Goal: Task Accomplishment & Management: Use online tool/utility

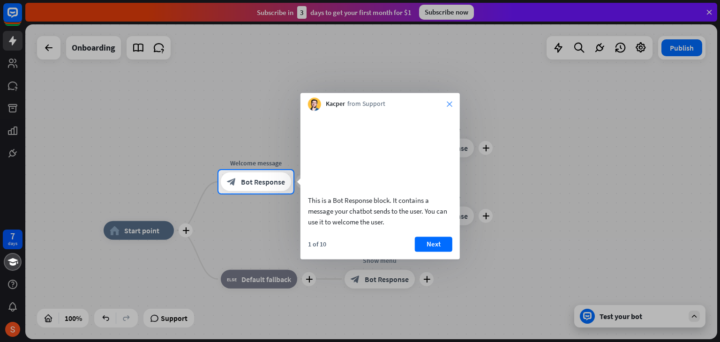
click at [451, 103] on icon "close" at bounding box center [450, 104] width 6 height 6
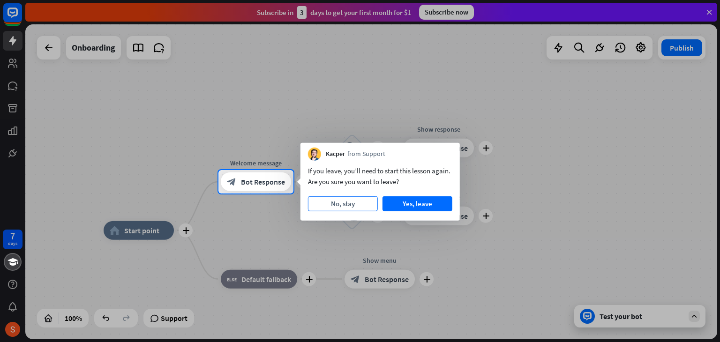
click at [363, 202] on button "No, stay" at bounding box center [343, 203] width 70 height 15
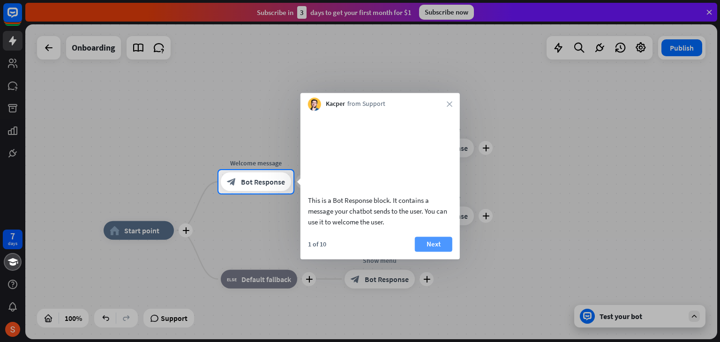
click at [424, 252] on button "Next" at bounding box center [433, 244] width 37 height 15
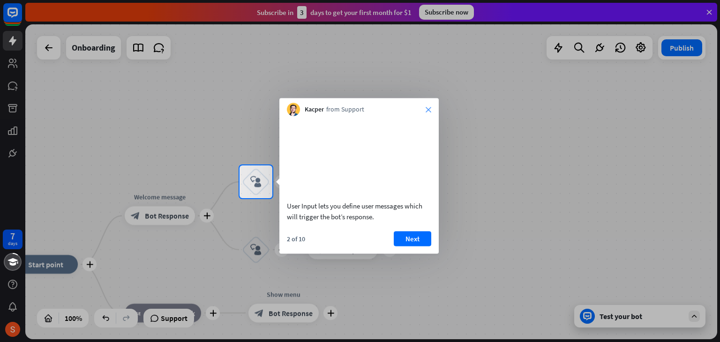
click at [430, 108] on icon "close" at bounding box center [429, 110] width 6 height 6
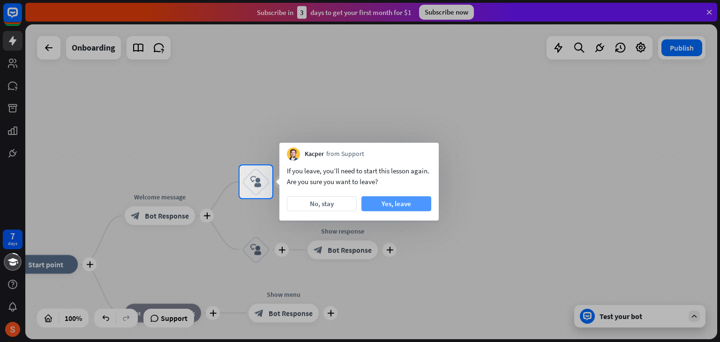
click at [427, 205] on button "Yes, leave" at bounding box center [396, 203] width 70 height 15
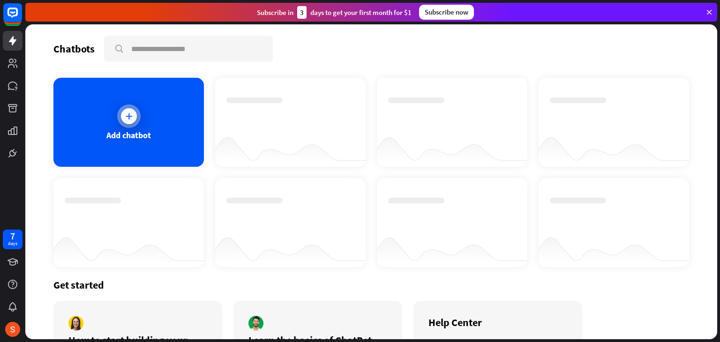
click at [145, 115] on div "Add chatbot" at bounding box center [128, 122] width 150 height 89
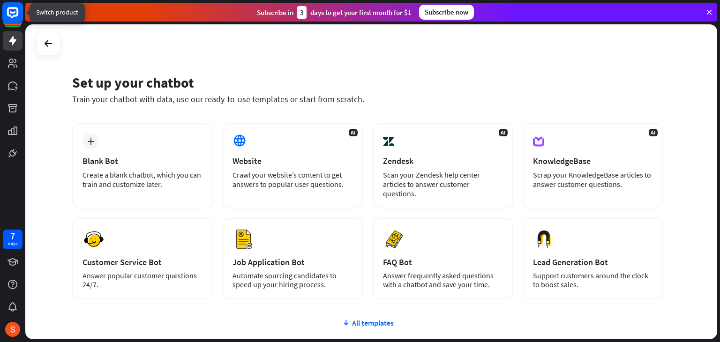
click at [11, 18] on rect at bounding box center [12, 12] width 21 height 21
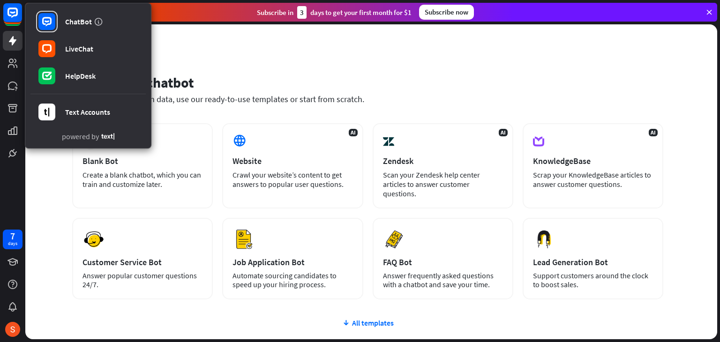
click at [267, 50] on div "Set up your chatbot Train your chatbot with data, use our ready-to-use template…" at bounding box center [371, 181] width 692 height 315
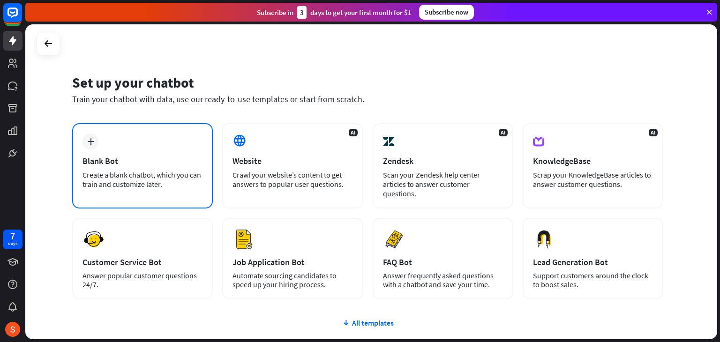
click at [187, 164] on div "Blank Bot" at bounding box center [142, 161] width 120 height 11
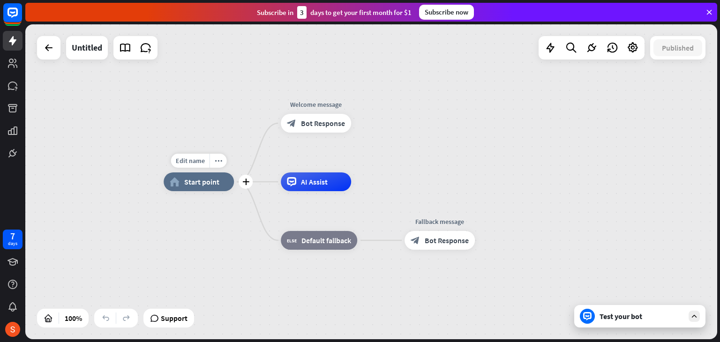
click at [195, 184] on span "Start point" at bounding box center [201, 181] width 35 height 9
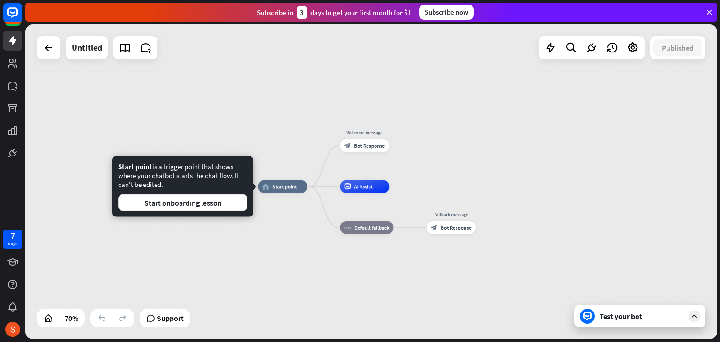
click at [711, 15] on icon at bounding box center [709, 12] width 8 height 8
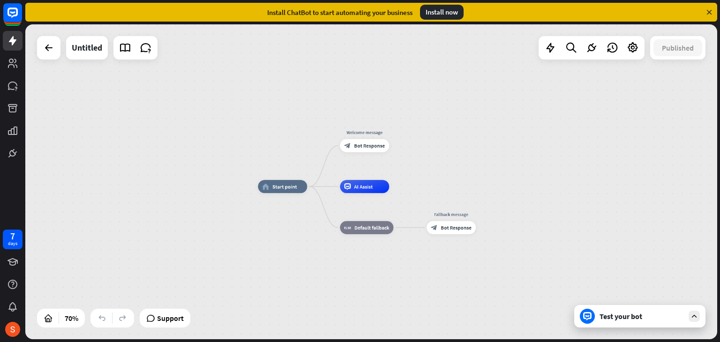
click at [707, 12] on icon at bounding box center [709, 12] width 8 height 8
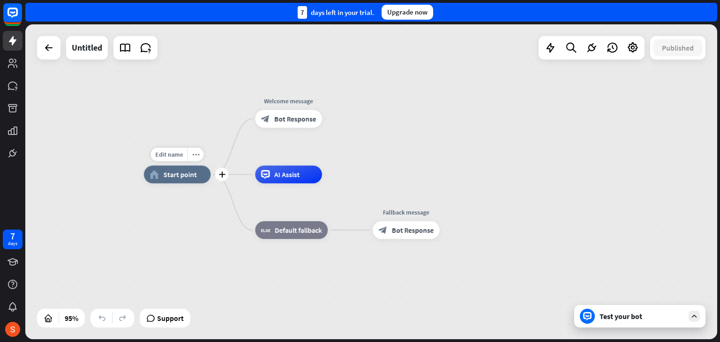
click at [184, 180] on div "home_2 Start point" at bounding box center [177, 174] width 67 height 18
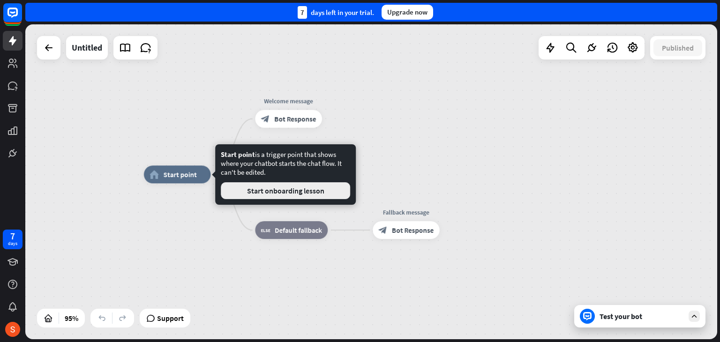
click at [312, 194] on button "Start onboarding lesson" at bounding box center [285, 190] width 129 height 17
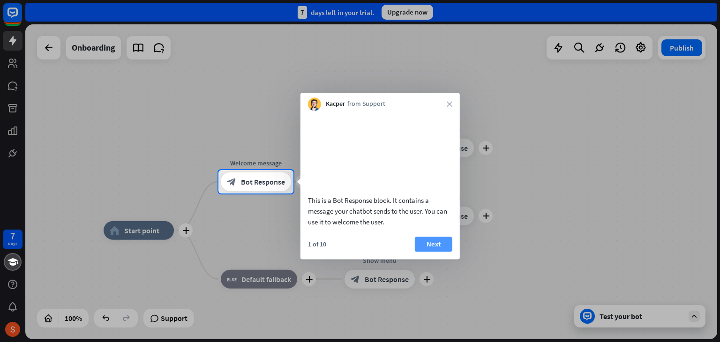
click at [437, 252] on button "Next" at bounding box center [433, 244] width 37 height 15
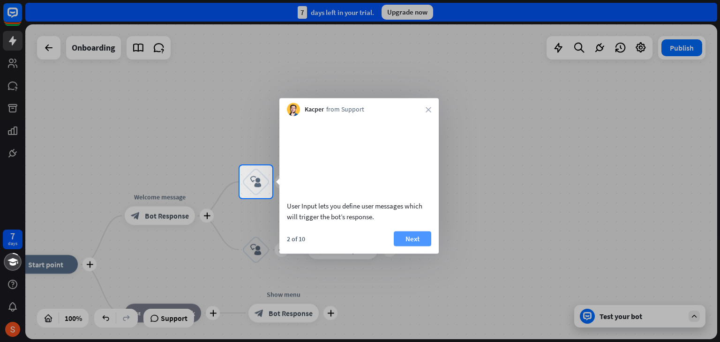
click at [426, 246] on button "Next" at bounding box center [412, 238] width 37 height 15
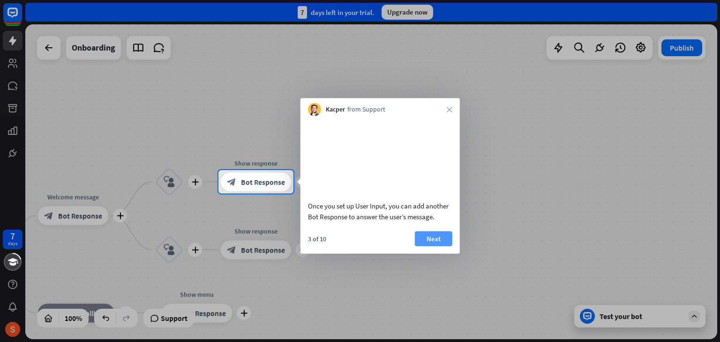
click at [446, 246] on button "Next" at bounding box center [433, 238] width 37 height 15
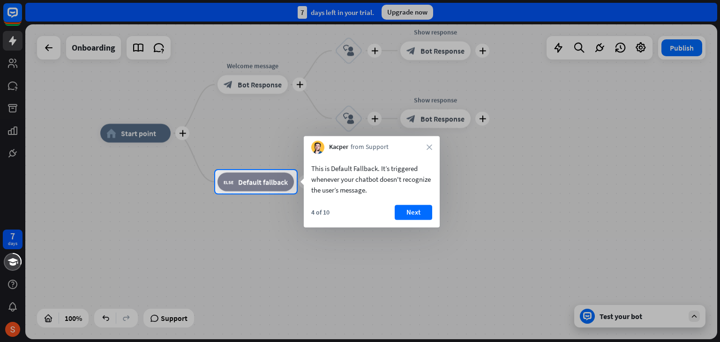
click at [413, 214] on button "Next" at bounding box center [413, 212] width 37 height 15
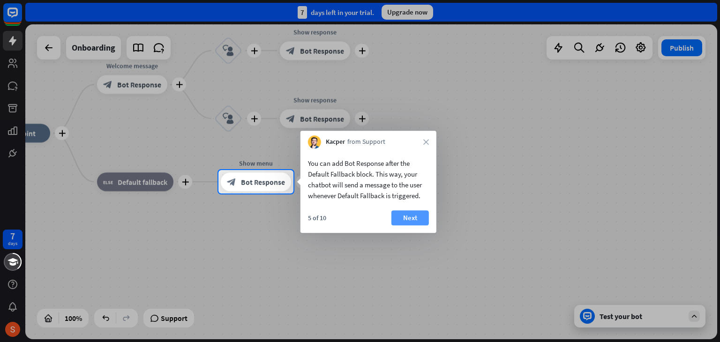
click at [412, 219] on button "Next" at bounding box center [409, 217] width 37 height 15
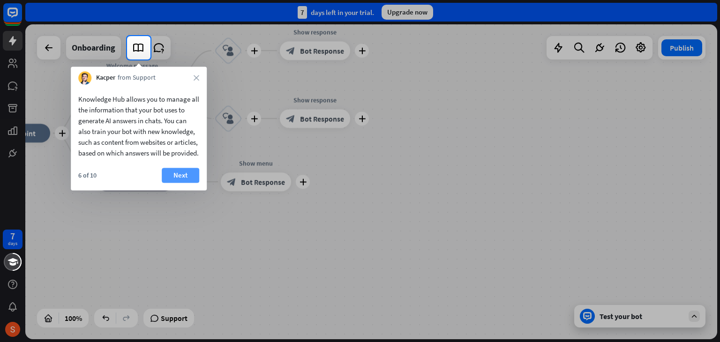
click at [186, 183] on button "Next" at bounding box center [180, 175] width 37 height 15
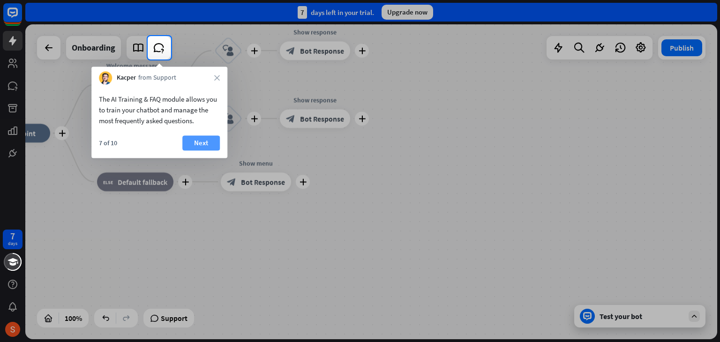
click at [207, 140] on button "Next" at bounding box center [200, 142] width 37 height 15
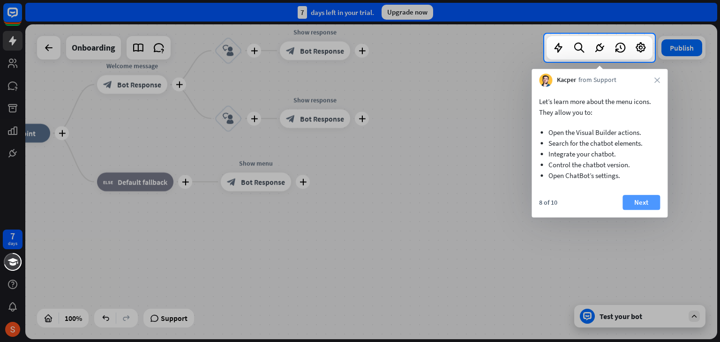
click at [648, 207] on button "Next" at bounding box center [640, 202] width 37 height 15
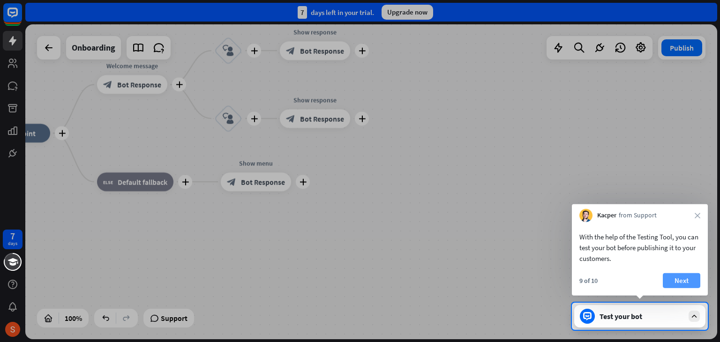
click at [673, 283] on button "Next" at bounding box center [681, 280] width 37 height 15
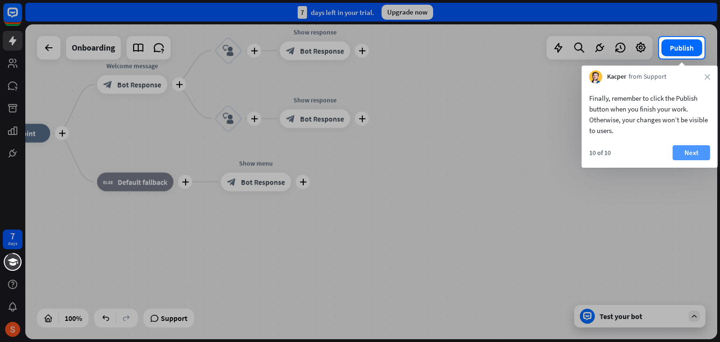
click at [693, 158] on button "Next" at bounding box center [691, 152] width 37 height 15
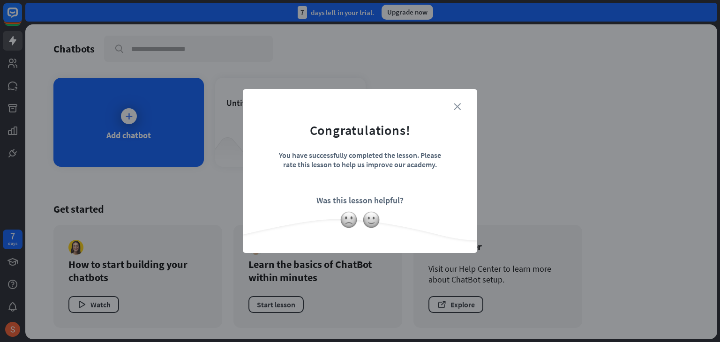
click at [456, 109] on icon "close" at bounding box center [457, 106] width 7 height 7
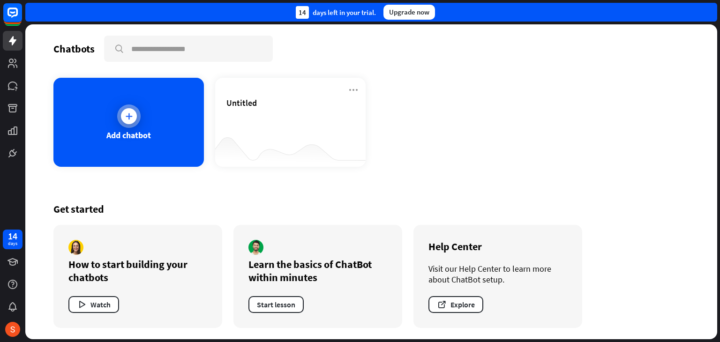
click at [124, 112] on icon at bounding box center [128, 116] width 9 height 9
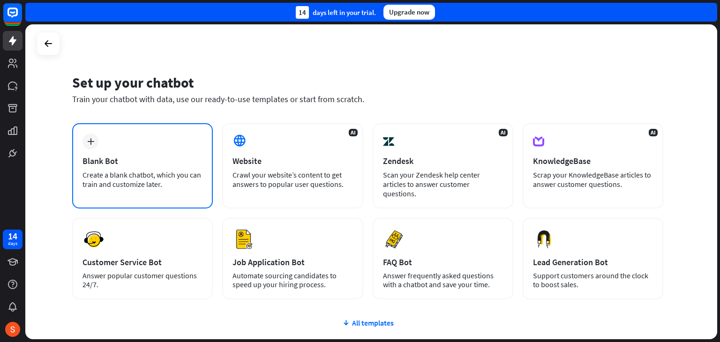
click at [132, 152] on div "plus Blank Bot Create a blank chatbot, which you can train and customize later." at bounding box center [142, 165] width 141 height 85
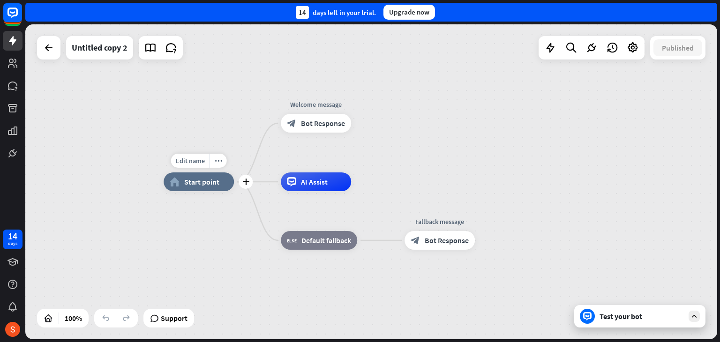
click at [182, 185] on div "home_2 Start point" at bounding box center [199, 181] width 70 height 19
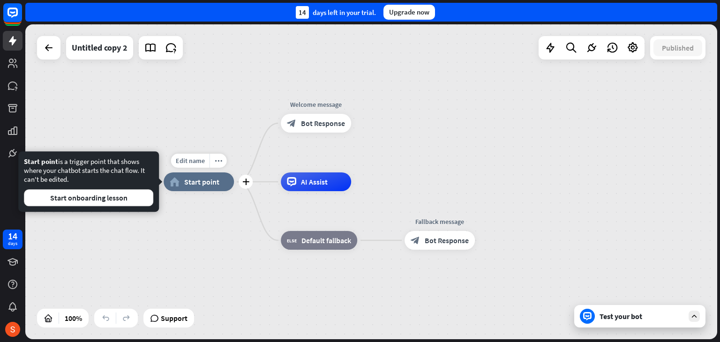
click at [181, 182] on div "home_2 Start point" at bounding box center [199, 181] width 70 height 19
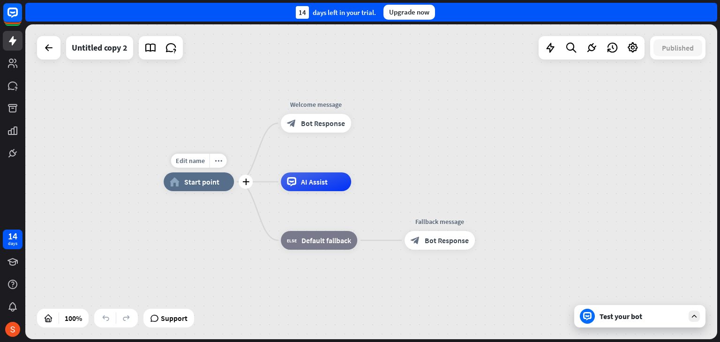
click at [181, 182] on div "home_2 Start point" at bounding box center [199, 181] width 70 height 19
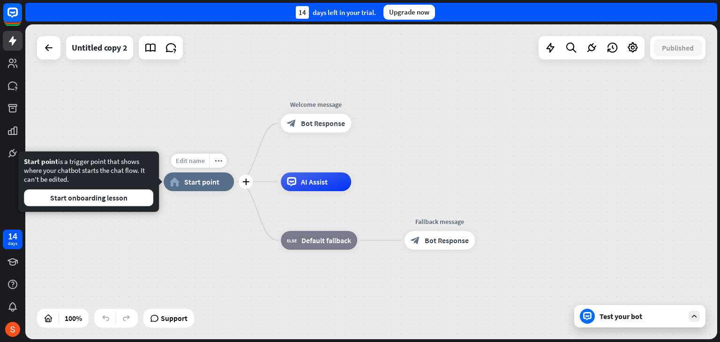
click at [195, 162] on span "Edit name" at bounding box center [190, 161] width 29 height 8
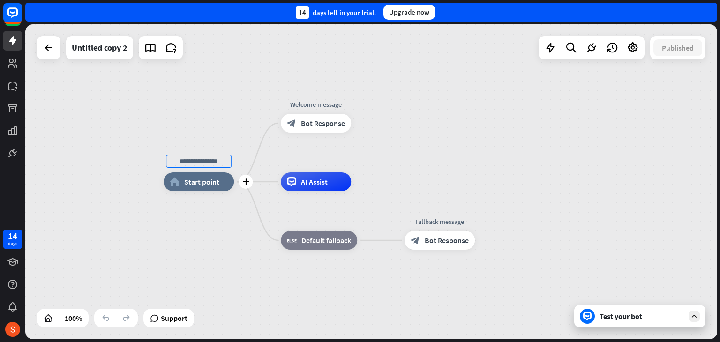
click at [195, 162] on input "text" at bounding box center [199, 161] width 66 height 13
click at [204, 211] on div "home_2 Start point Welcome message block_bot_response Bot Response AI Assist bl…" at bounding box center [510, 339] width 692 height 315
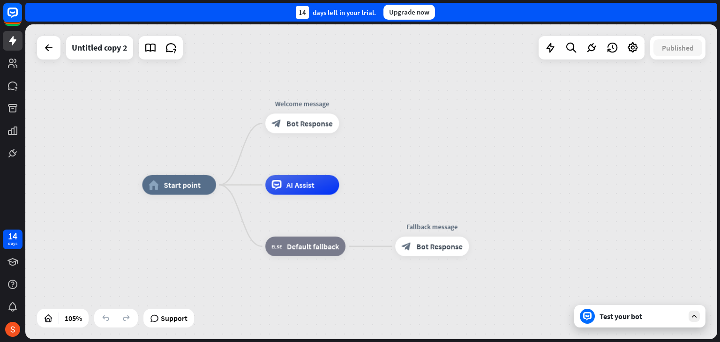
drag, startPoint x: 285, startPoint y: 64, endPoint x: 271, endPoint y: 63, distance: 13.7
click at [271, 63] on div "home_2 Start point Welcome message block_bot_response Bot Response AI Assist bl…" at bounding box center [371, 181] width 692 height 315
click at [633, 49] on icon at bounding box center [633, 48] width 12 height 12
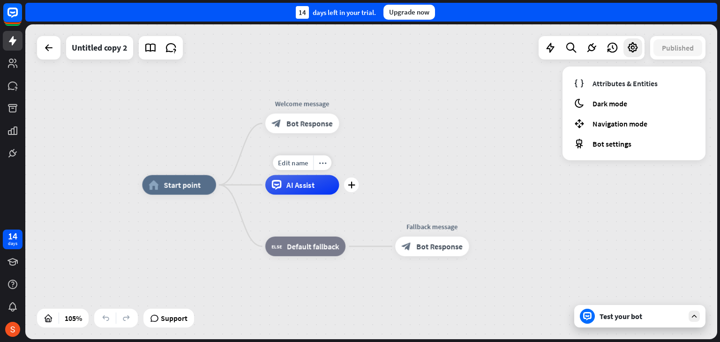
click at [293, 190] on span "AI Assist" at bounding box center [300, 185] width 28 height 10
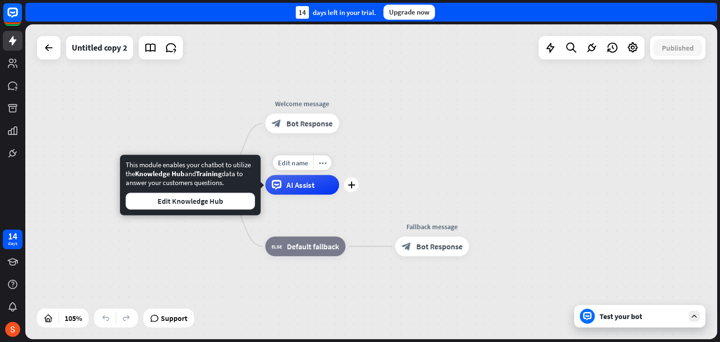
click at [293, 190] on span "AI Assist" at bounding box center [300, 185] width 28 height 10
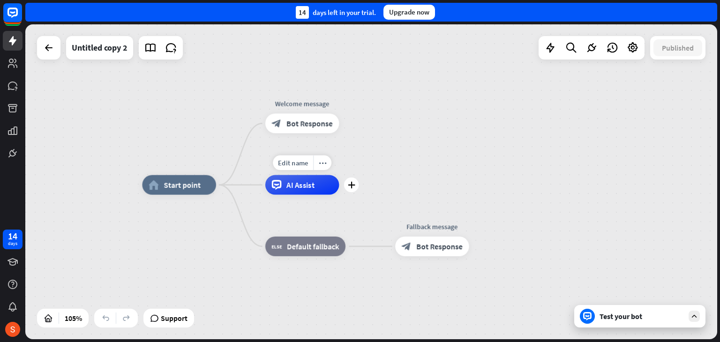
click at [293, 190] on span "AI Assist" at bounding box center [300, 185] width 28 height 10
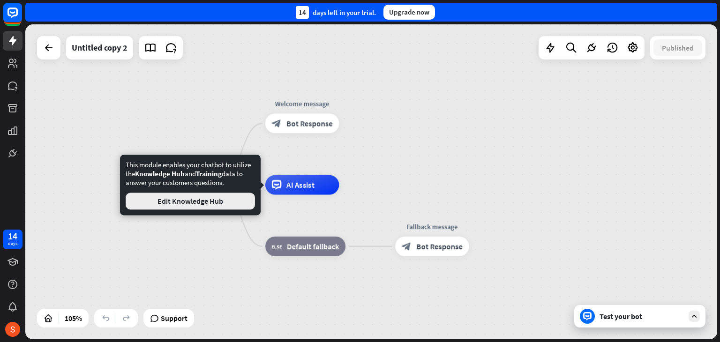
click at [235, 203] on button "Edit Knowledge Hub" at bounding box center [190, 201] width 129 height 17
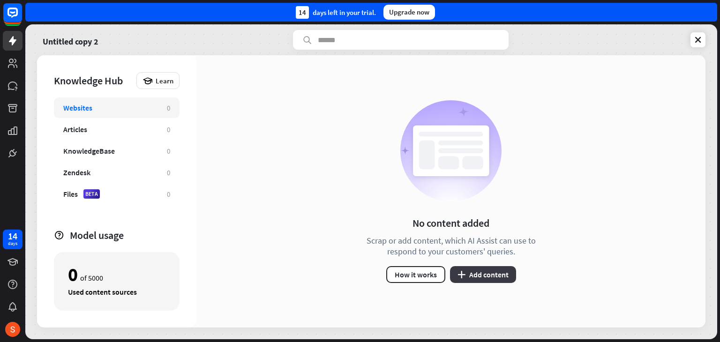
click at [478, 274] on button "plus Add content" at bounding box center [483, 274] width 66 height 17
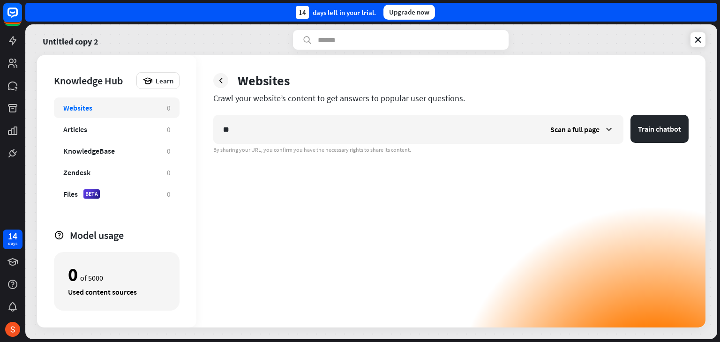
type input "*"
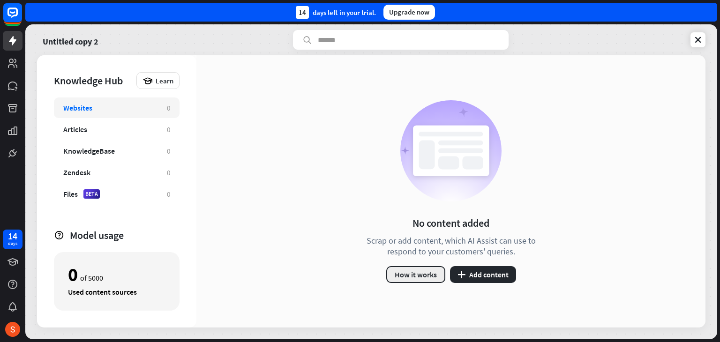
click at [418, 270] on button "How it works" at bounding box center [415, 274] width 59 height 17
